Goal: Task Accomplishment & Management: Manage account settings

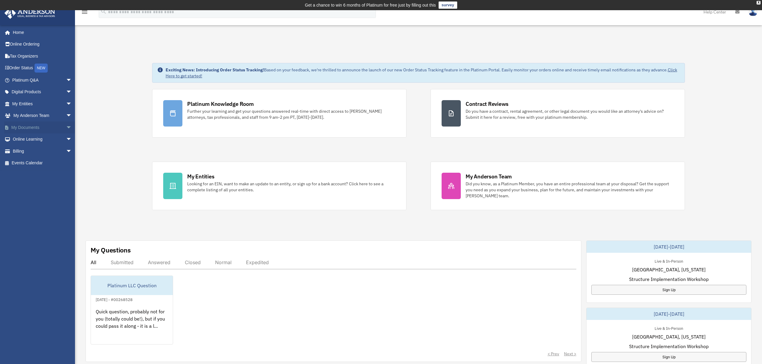
click at [57, 128] on link "My Documents arrow_drop_down" at bounding box center [42, 128] width 77 height 12
click at [66, 126] on span "arrow_drop_down" at bounding box center [72, 128] width 12 height 12
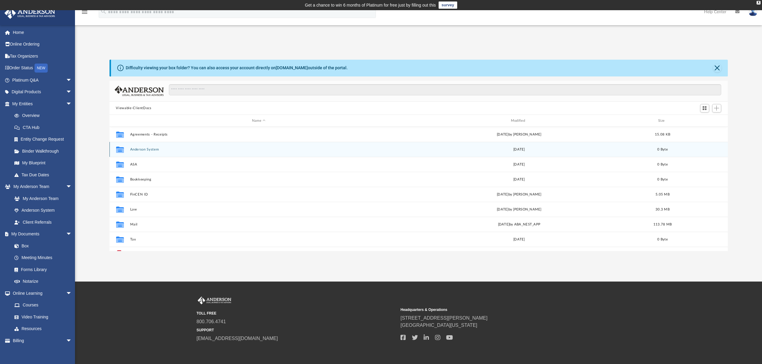
scroll to position [11, 0]
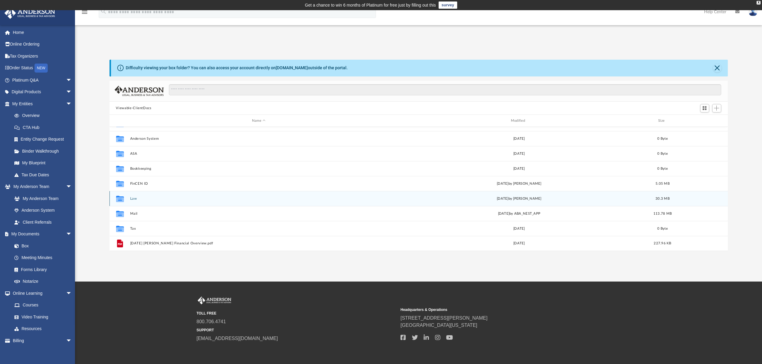
click at [133, 199] on button "Law" at bounding box center [259, 199] width 258 height 4
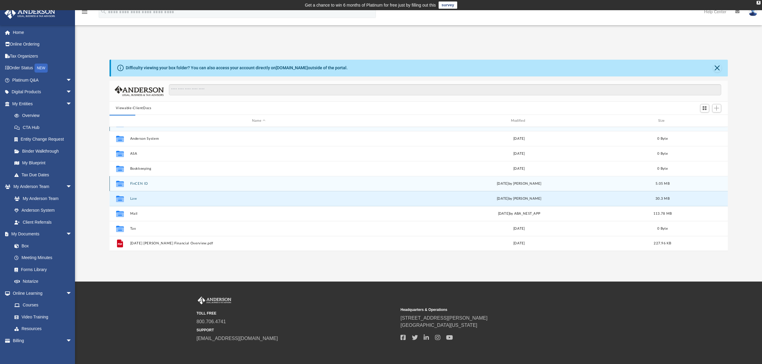
scroll to position [0, 0]
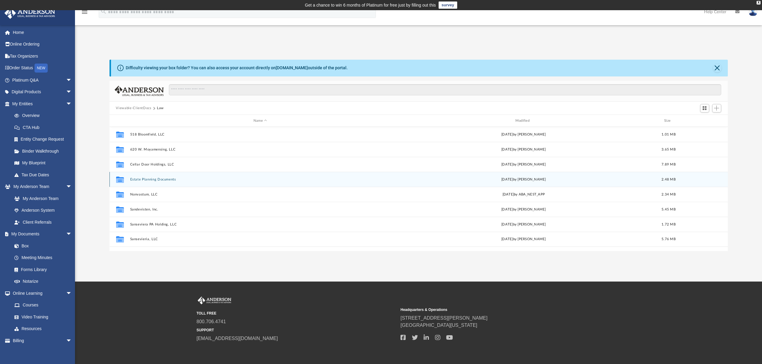
click at [158, 179] on button "Estate Planning Documents" at bounding box center [260, 180] width 261 height 4
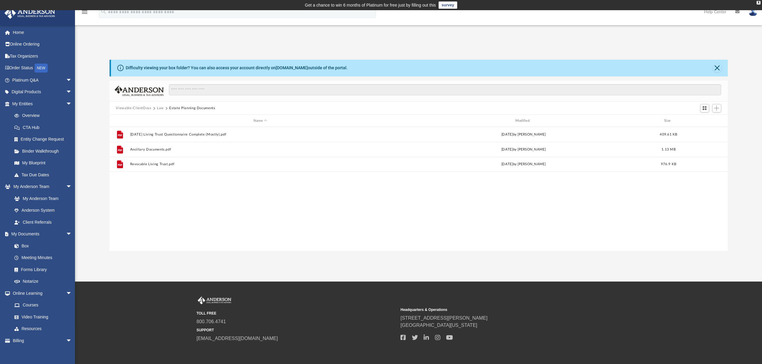
click at [164, 180] on div "File 2022-11-21 Living Trust Questionnaire Complete (Mostly).pdf Thu Jun 26 202…" at bounding box center [419, 189] width 619 height 124
drag, startPoint x: 166, startPoint y: 195, endPoint x: 157, endPoint y: 200, distance: 10.5
click at [158, 200] on div "File 2022-11-21 Living Trust Questionnaire Complete (Mostly).pdf Thu Jun 26 202…" at bounding box center [419, 189] width 619 height 124
click at [715, 109] on span "Add" at bounding box center [716, 108] width 5 height 5
click at [708, 120] on li "Upload" at bounding box center [708, 120] width 19 height 6
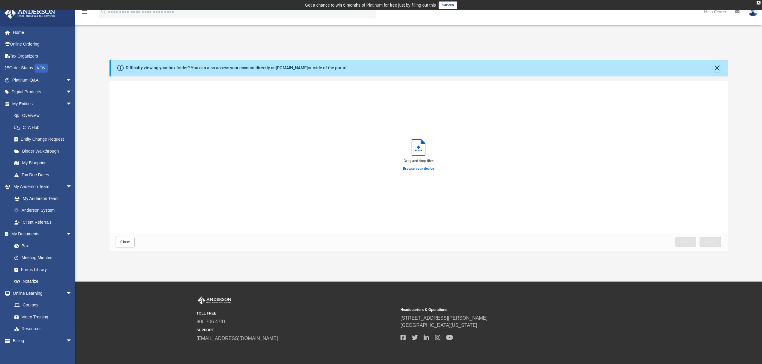
scroll to position [146, 613]
click at [712, 240] on span "Upload" at bounding box center [710, 242] width 13 height 4
click at [360, 178] on div "Success! Your files have been uploaded. Select More Files" at bounding box center [419, 157] width 619 height 152
click at [719, 65] on button "Close" at bounding box center [717, 68] width 8 height 8
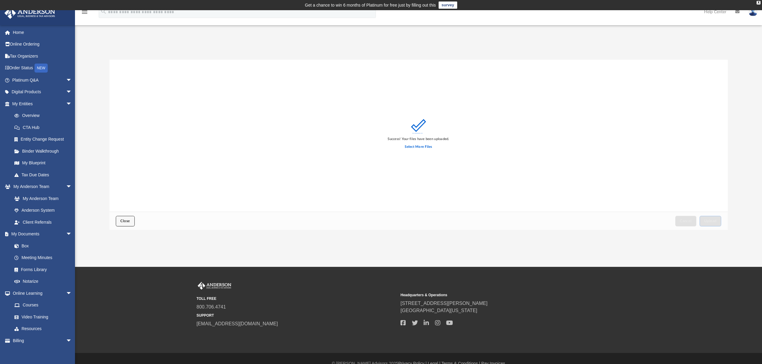
click at [119, 223] on button "Close" at bounding box center [125, 221] width 19 height 11
